Goal: Task Accomplishment & Management: Use online tool/utility

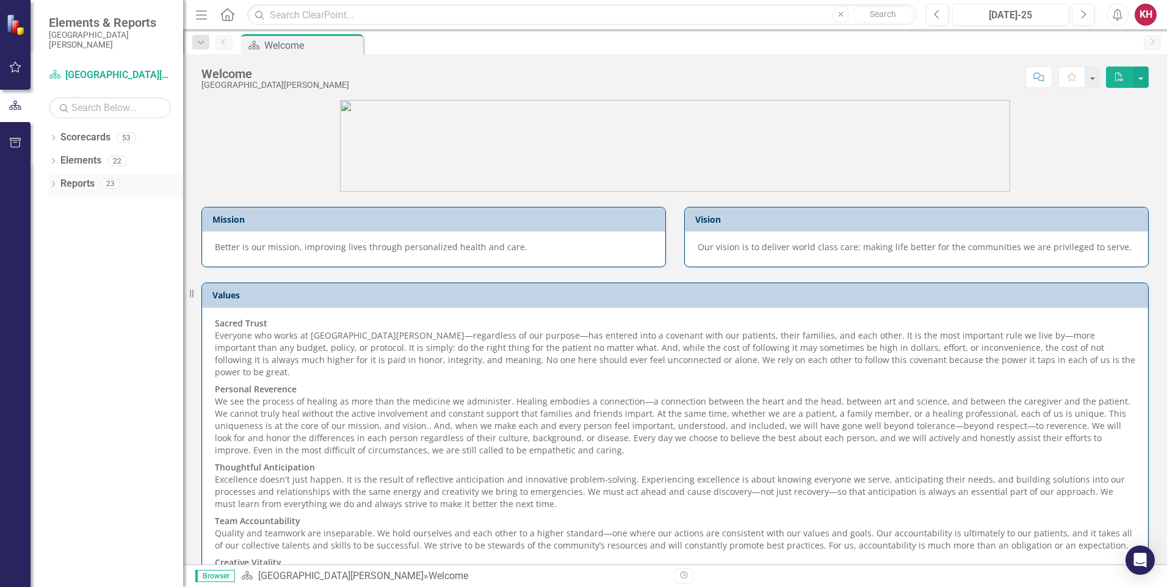
click at [55, 183] on icon "Dropdown" at bounding box center [53, 185] width 9 height 7
click at [59, 314] on div "Dropdown" at bounding box center [58, 319] width 9 height 10
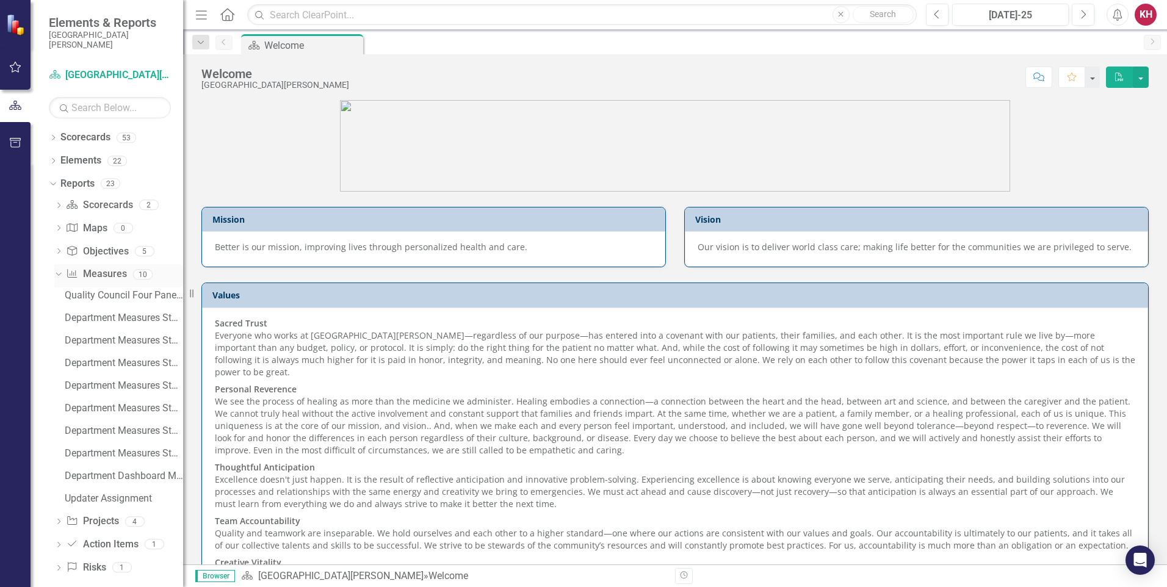
click at [60, 274] on icon at bounding box center [58, 274] width 5 height 3
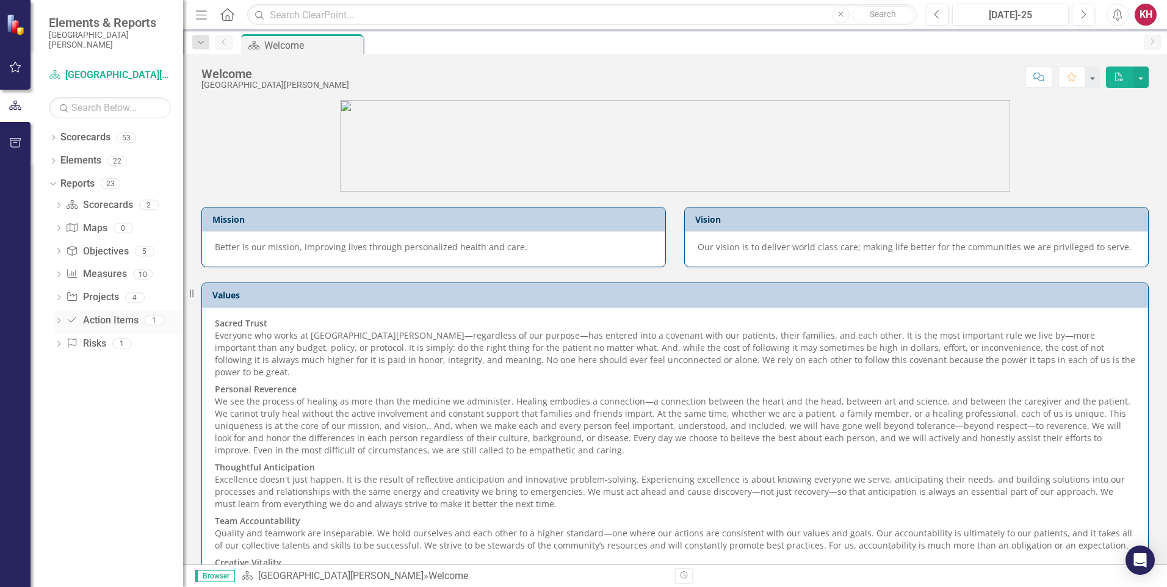
click at [61, 319] on icon "Dropdown" at bounding box center [58, 322] width 9 height 7
click at [61, 318] on div "Dropdown" at bounding box center [56, 320] width 10 height 9
click at [59, 203] on icon "Dropdown" at bounding box center [58, 206] width 9 height 7
click at [53, 137] on icon "Dropdown" at bounding box center [53, 139] width 9 height 7
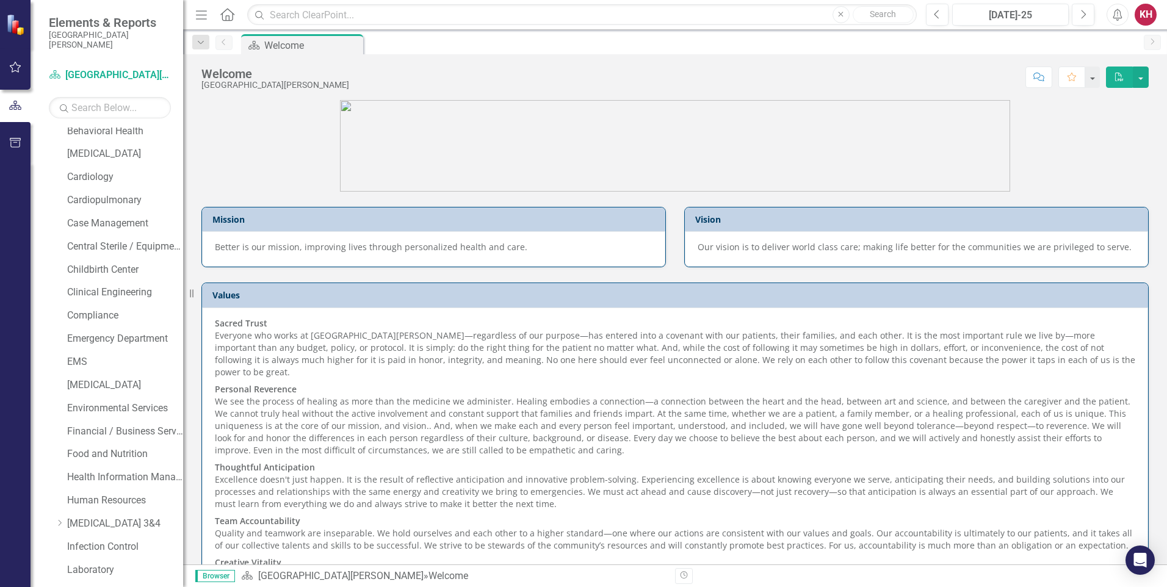
scroll to position [61, 0]
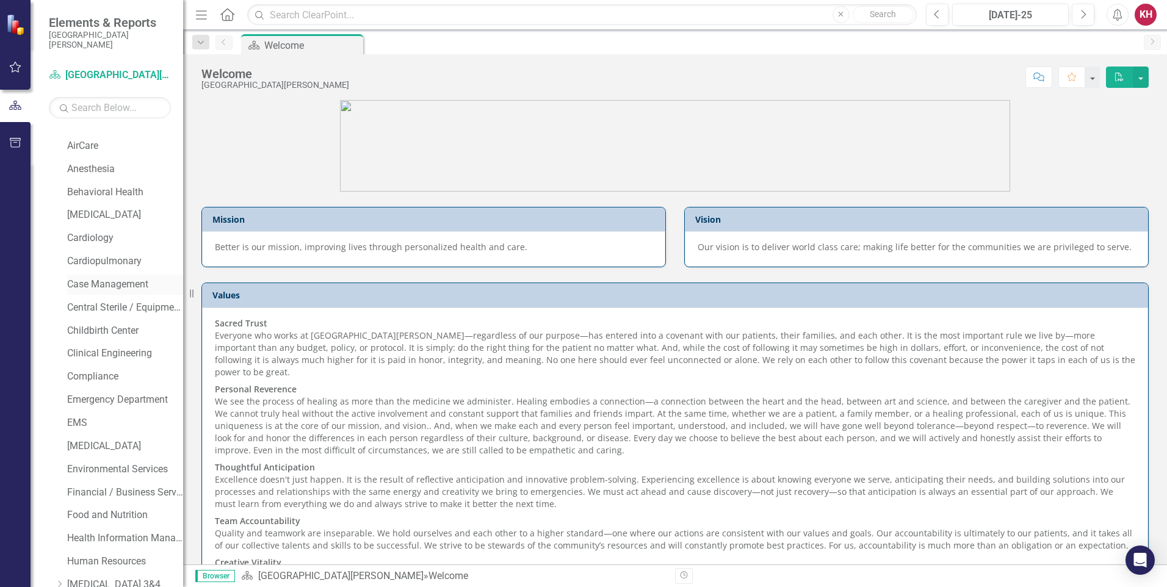
click at [134, 280] on link "Case Management" at bounding box center [125, 285] width 116 height 14
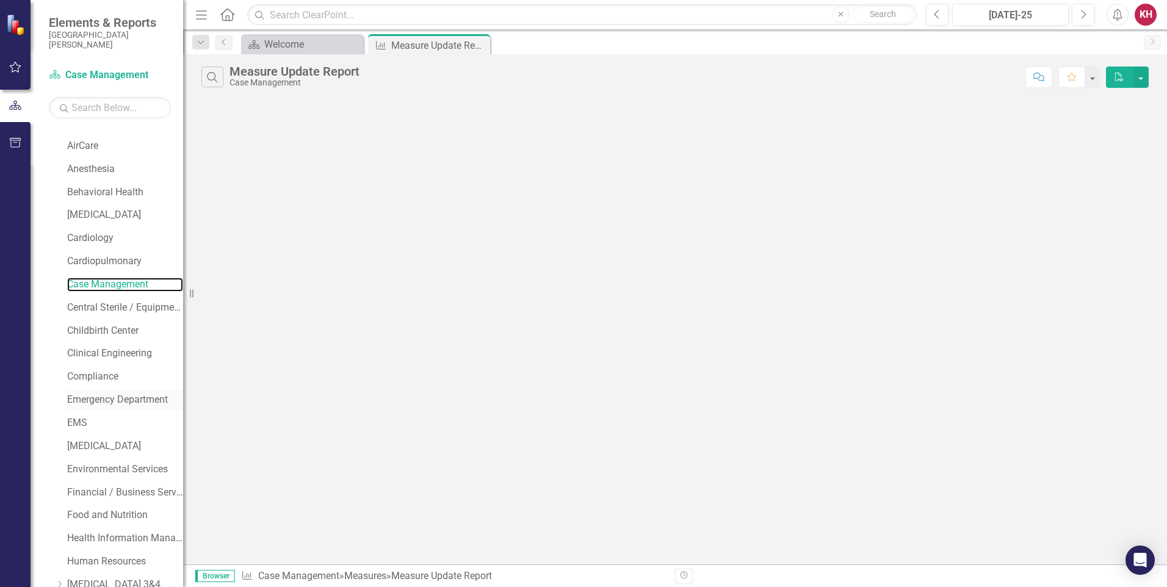
scroll to position [963, 0]
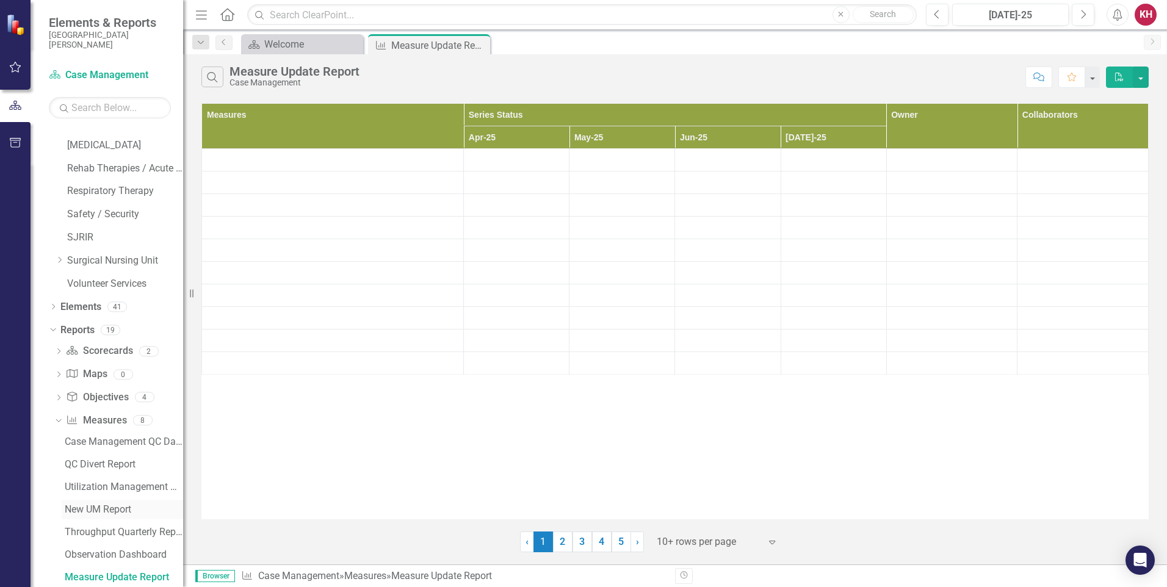
click at [98, 508] on div "New UM Report" at bounding box center [124, 509] width 118 height 11
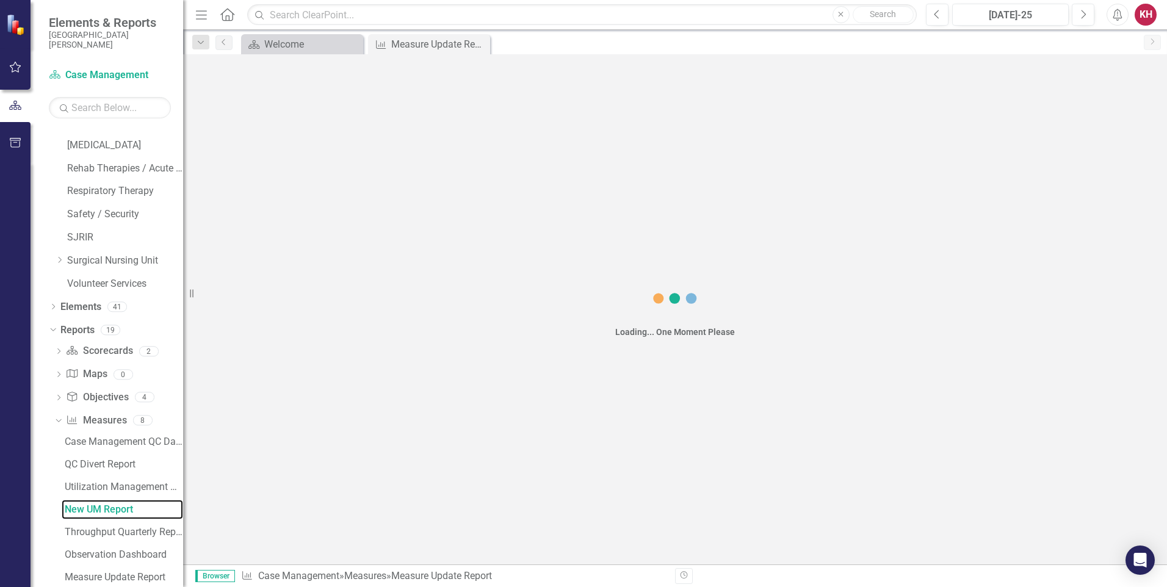
scroll to position [895, 0]
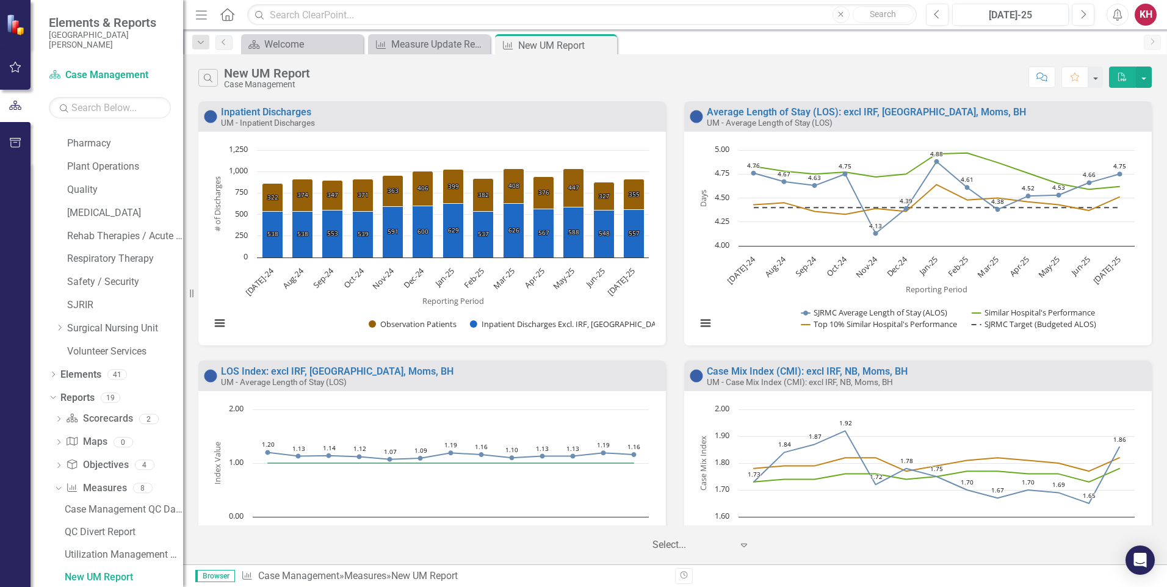
click at [1125, 79] on icon "button" at bounding box center [1123, 77] width 9 height 9
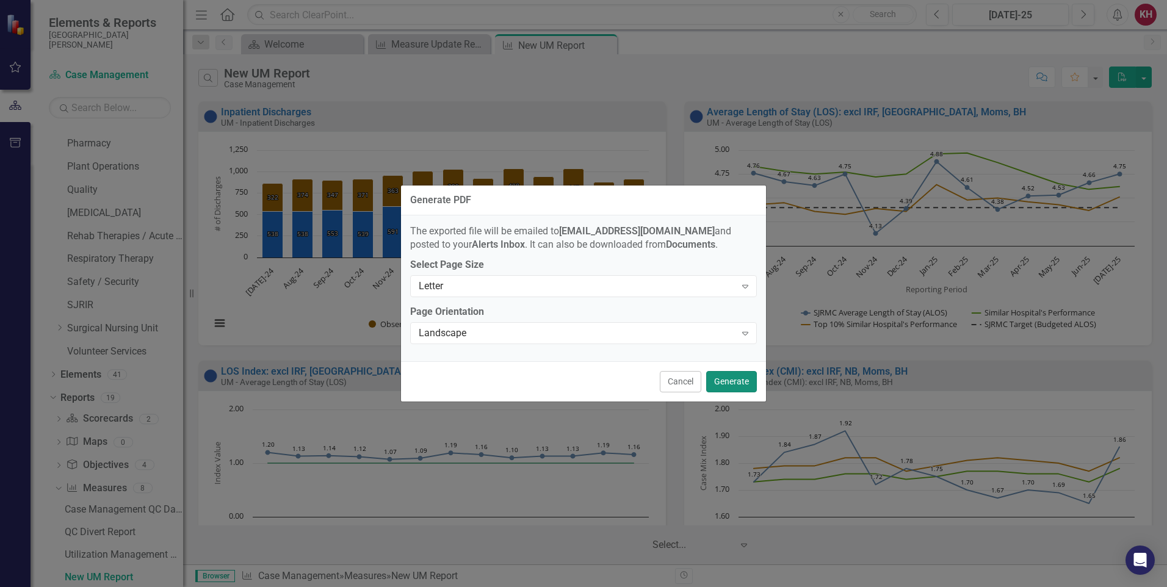
click at [732, 378] on button "Generate" at bounding box center [731, 381] width 51 height 21
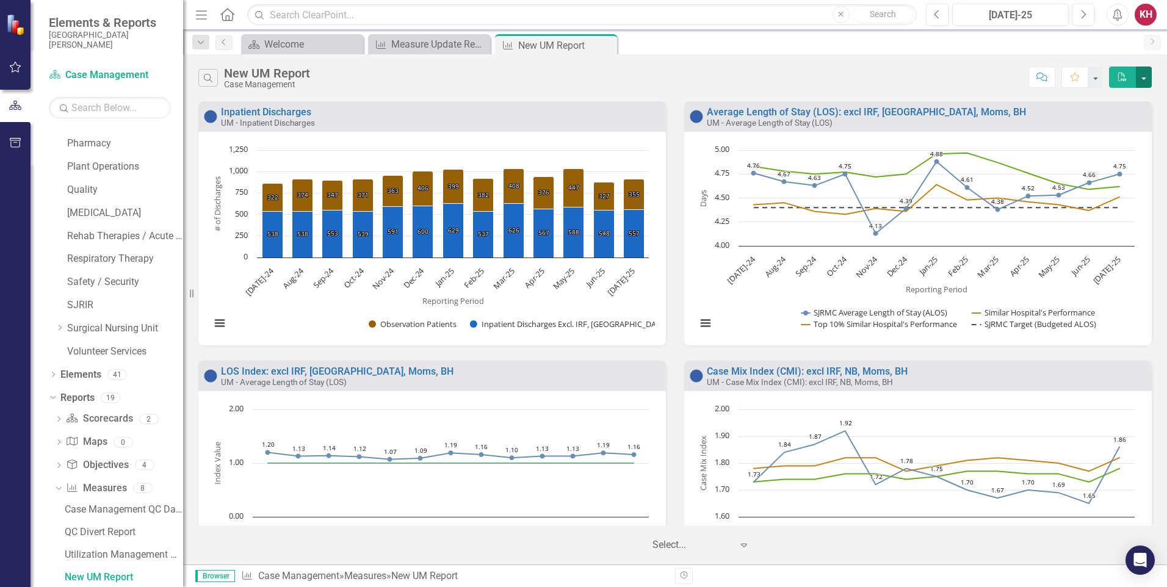
click at [1141, 76] on button "button" at bounding box center [1144, 77] width 16 height 21
click at [1070, 148] on link "Email Email Page" at bounding box center [1092, 145] width 120 height 23
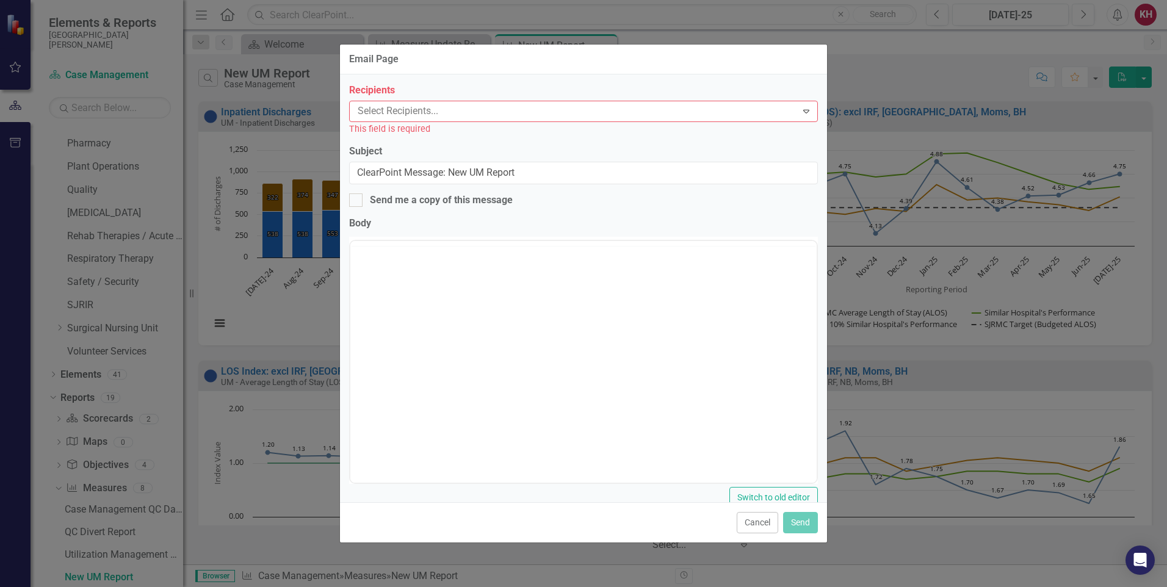
scroll to position [0, 0]
click at [758, 523] on button "Cancel" at bounding box center [758, 522] width 42 height 21
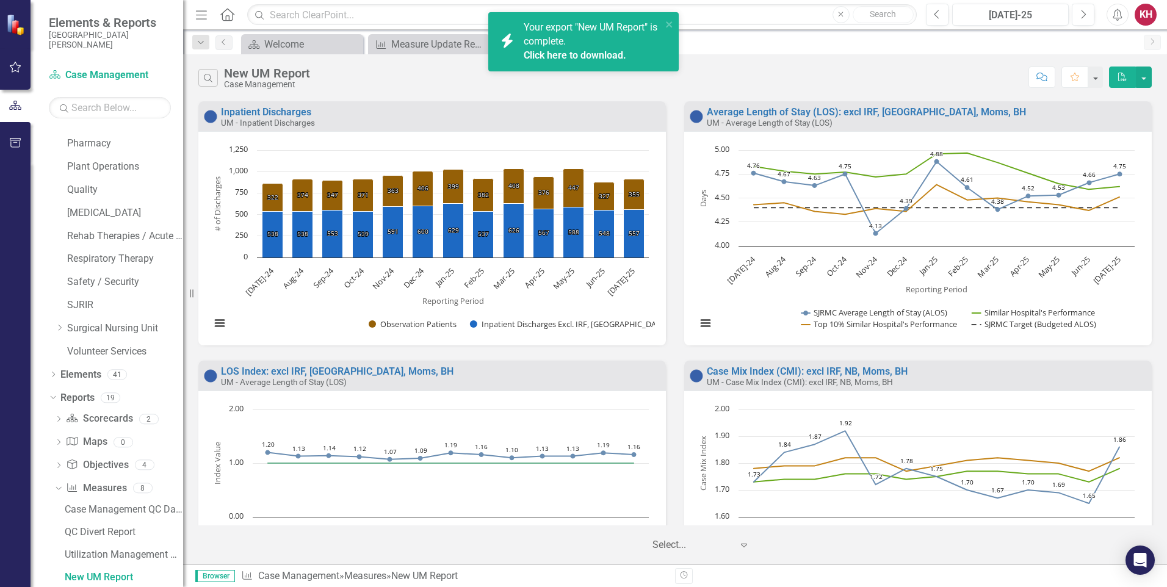
click at [613, 56] on link "Click here to download." at bounding box center [575, 55] width 103 height 12
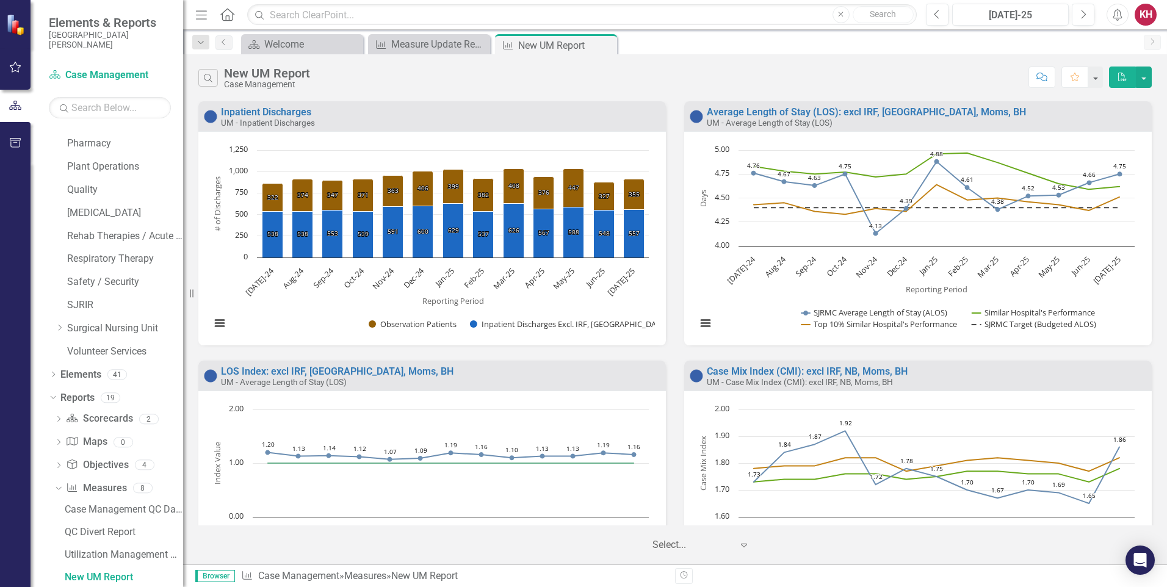
click at [1153, 19] on div "KH" at bounding box center [1146, 15] width 22 height 22
click at [1109, 155] on link "Logout Log Out" at bounding box center [1108, 154] width 96 height 23
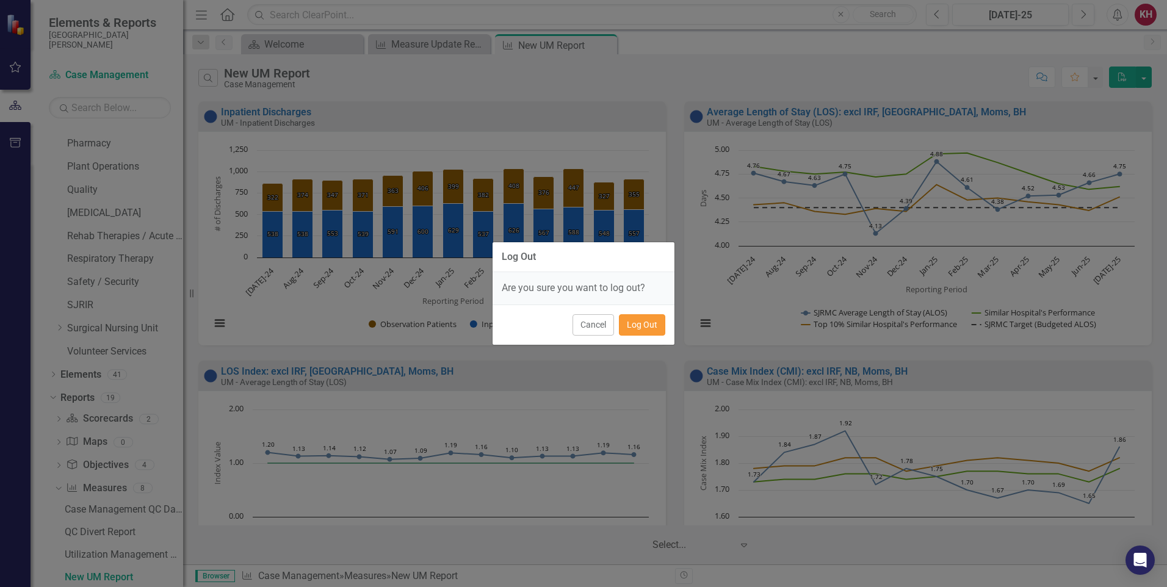
click at [645, 331] on button "Log Out" at bounding box center [642, 324] width 46 height 21
